Goal: Task Accomplishment & Management: Use online tool/utility

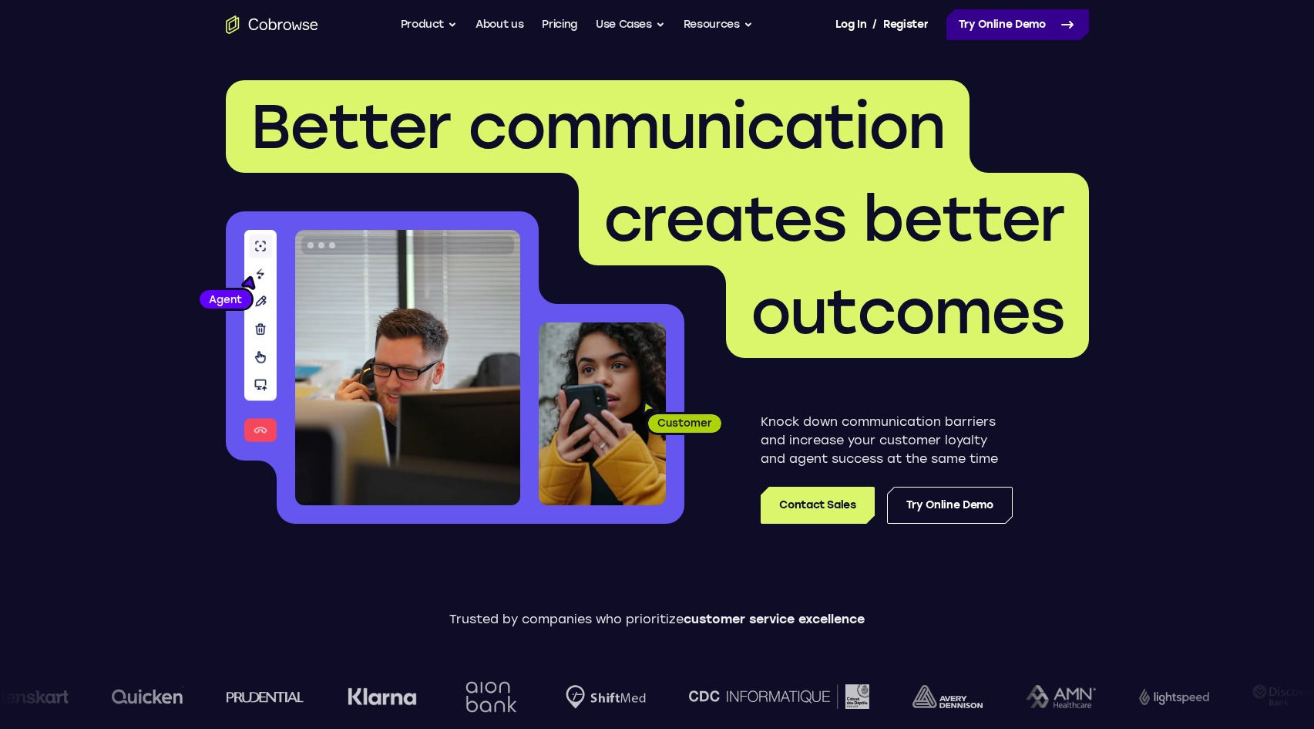
click at [1024, 29] on link "Try Online Demo" at bounding box center [1018, 24] width 143 height 31
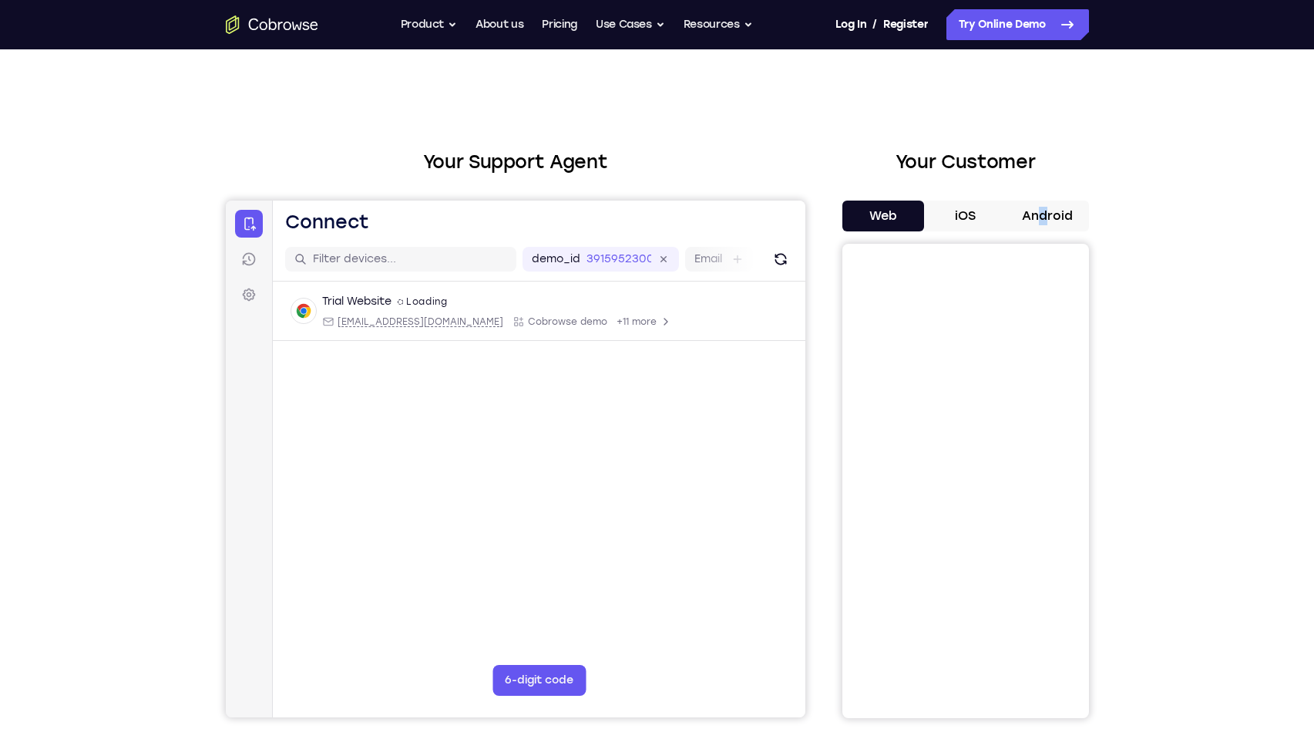
click at [1045, 232] on div "Web iOS Android" at bounding box center [966, 458] width 247 height 517
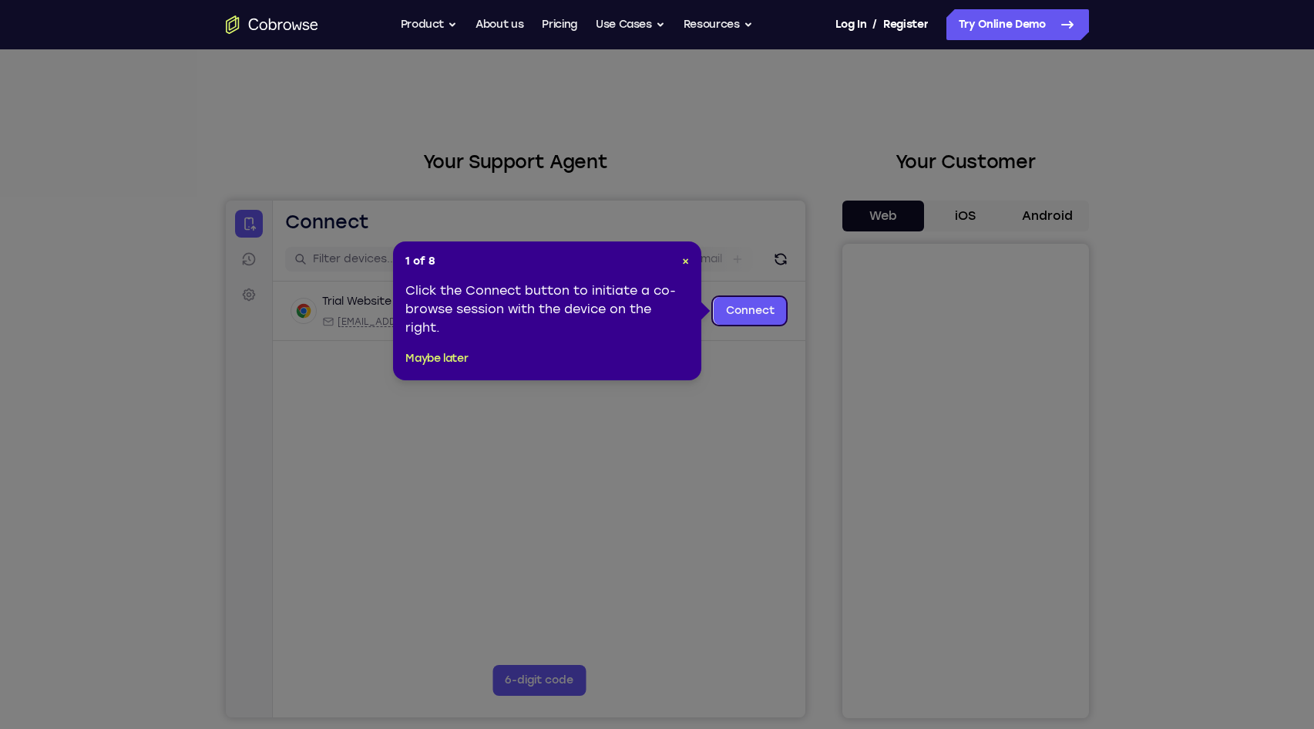
click at [1049, 204] on icon at bounding box center [663, 364] width 1326 height 729
click at [679, 259] on header "1 of 8 ×" at bounding box center [548, 261] width 284 height 15
drag, startPoint x: 684, startPoint y: 261, endPoint x: 555, endPoint y: 25, distance: 268.8
click at [684, 261] on span "×" at bounding box center [685, 260] width 7 height 13
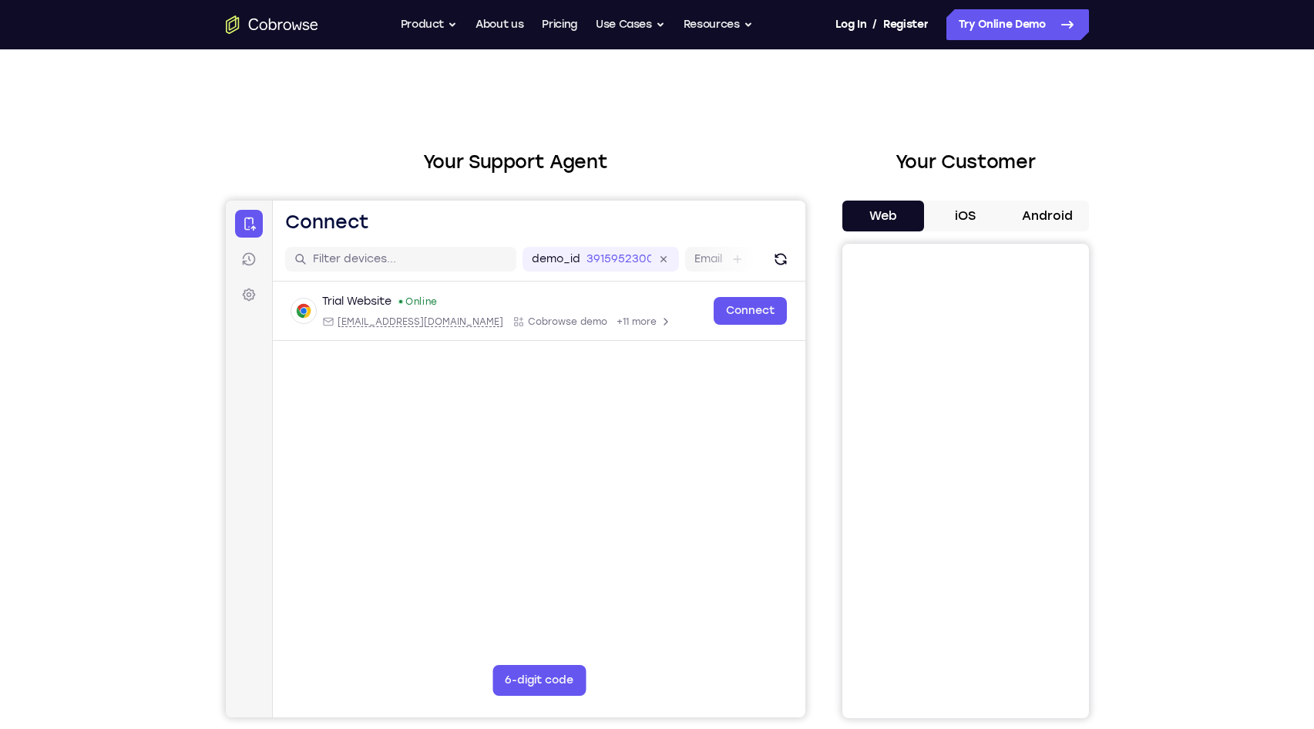
click at [1083, 213] on button "Android" at bounding box center [1048, 215] width 82 height 31
